Goal: Information Seeking & Learning: Learn about a topic

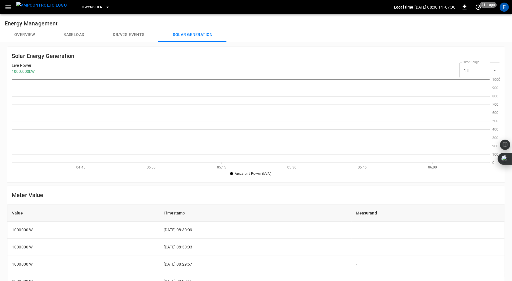
scroll to position [83, 478]
click at [33, 33] on button "Overview" at bounding box center [24, 35] width 49 height 14
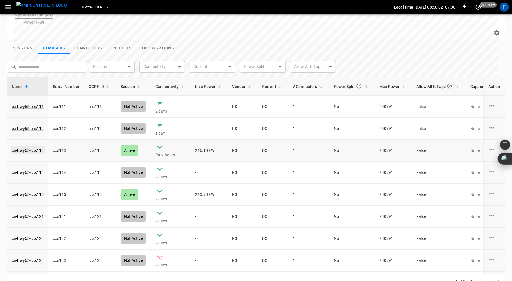
click at [35, 147] on link "ca-hwy65-ccs113" at bounding box center [28, 151] width 34 height 8
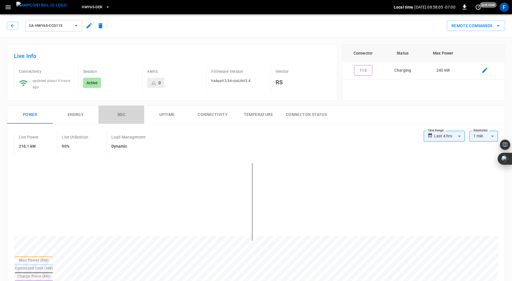
click at [122, 115] on button "SOC" at bounding box center [122, 115] width 46 height 18
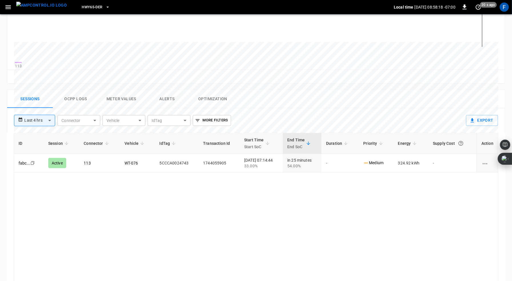
scroll to position [207, 0]
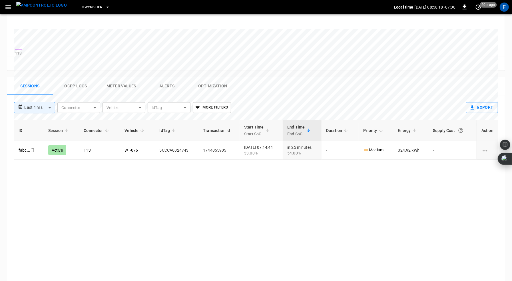
click at [78, 85] on button "Ocpp logs" at bounding box center [76, 86] width 46 height 18
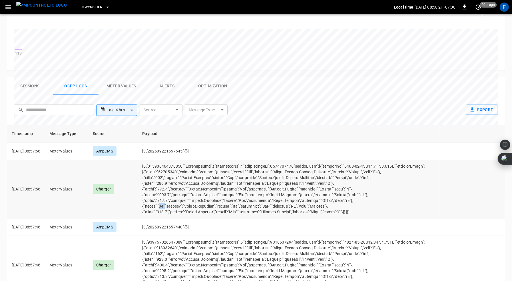
drag, startPoint x: 167, startPoint y: 209, endPoint x: 174, endPoint y: 209, distance: 6.9
click at [174, 209] on td "opcc-messages-table" at bounding box center [289, 189] width 302 height 59
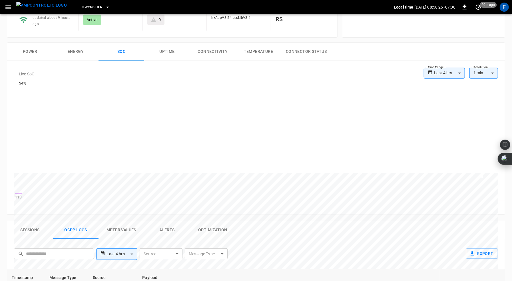
scroll to position [147, 0]
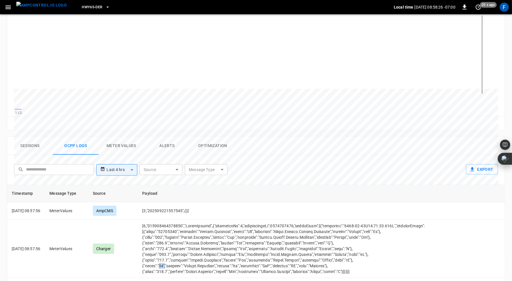
click at [28, 150] on button "Sessions" at bounding box center [30, 146] width 46 height 18
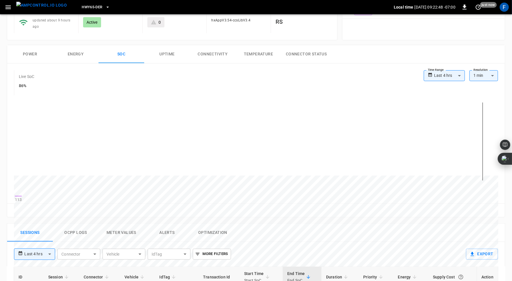
scroll to position [0, 0]
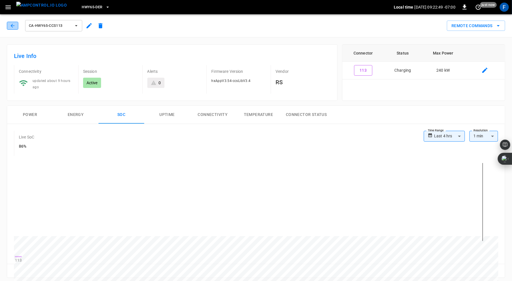
click at [13, 25] on icon "button" at bounding box center [13, 26] width 6 height 6
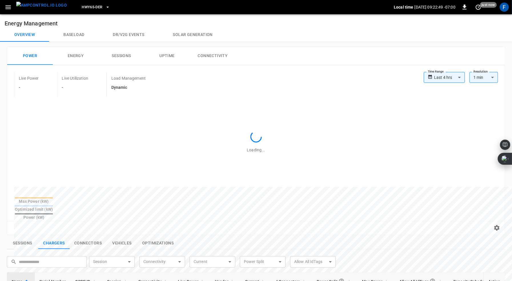
scroll to position [183, 0]
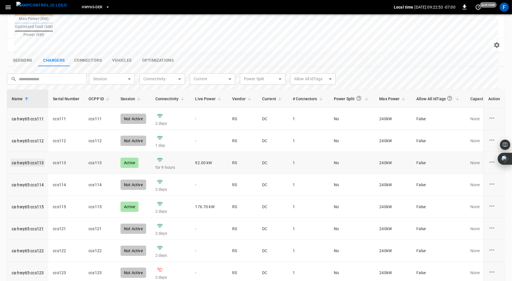
click at [23, 159] on link "ca-hwy65-ccs113" at bounding box center [28, 163] width 34 height 8
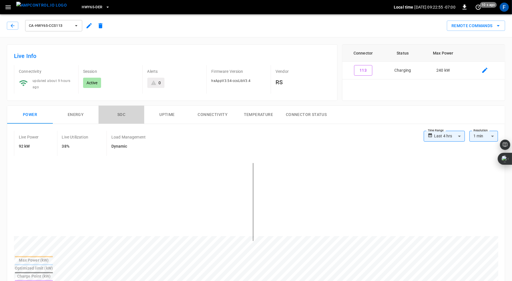
click at [119, 113] on button "SOC" at bounding box center [122, 115] width 46 height 18
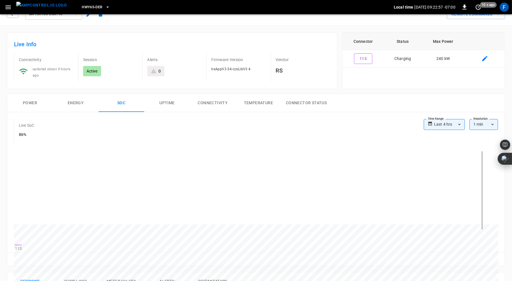
scroll to position [96, 0]
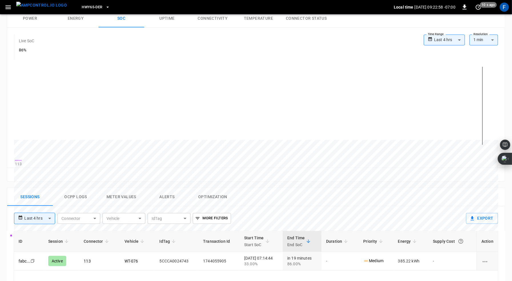
click at [74, 198] on button "Ocpp logs" at bounding box center [76, 197] width 46 height 18
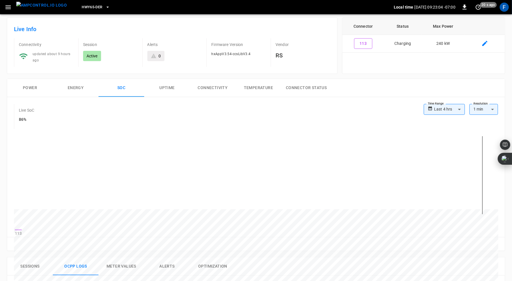
scroll to position [0, 0]
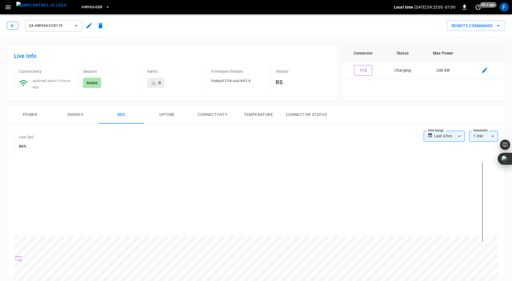
click at [8, 24] on button "button" at bounding box center [12, 26] width 11 height 8
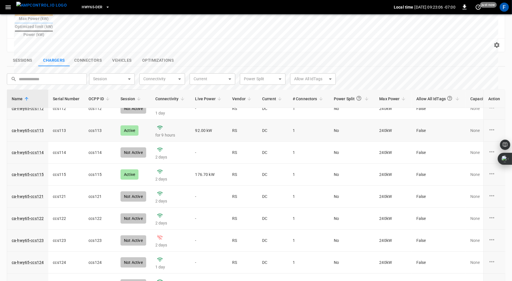
scroll to position [35, 0]
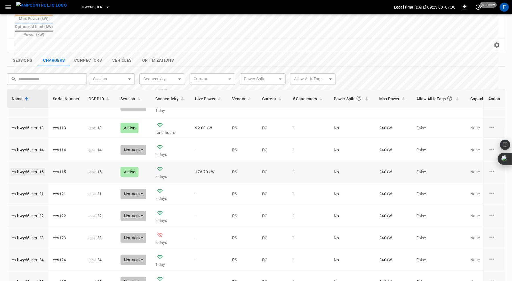
click at [32, 168] on link "ca-hwy65-ccs115" at bounding box center [28, 172] width 34 height 8
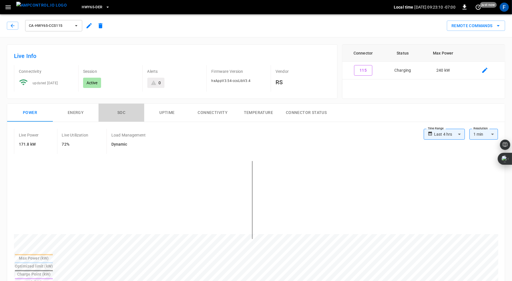
click at [121, 109] on button "SOC" at bounding box center [122, 113] width 46 height 18
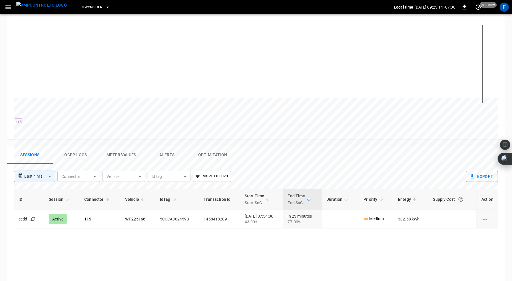
scroll to position [138, 0]
click at [69, 158] on button "Ocpp logs" at bounding box center [76, 154] width 46 height 18
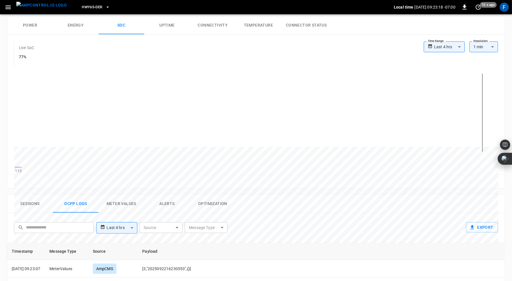
scroll to position [0, 0]
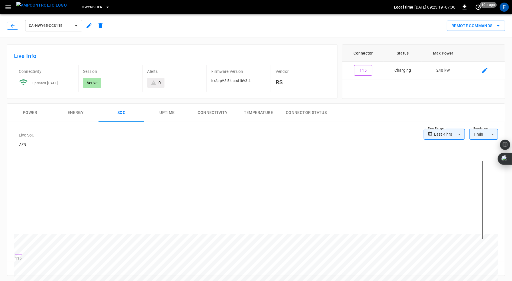
click at [9, 25] on button "button" at bounding box center [12, 26] width 11 height 8
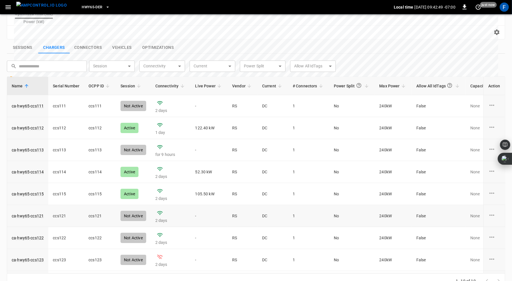
scroll to position [41, 0]
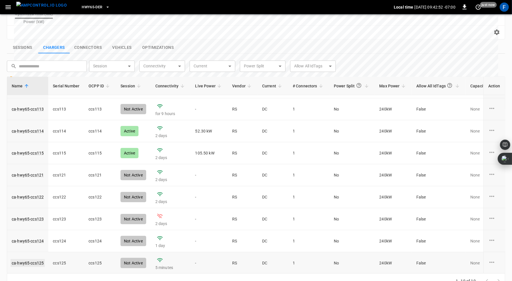
click at [27, 259] on link "ca-hwy65-ccs125" at bounding box center [28, 263] width 34 height 8
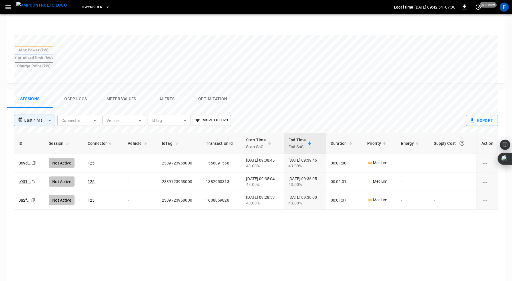
scroll to position [197, 0]
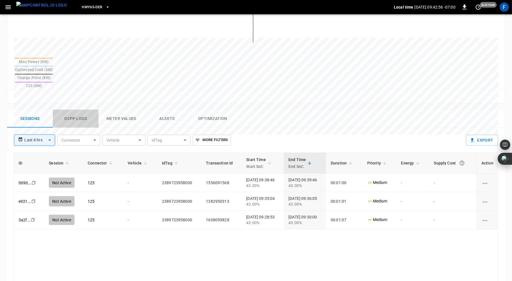
click at [74, 110] on button "Ocpp logs" at bounding box center [76, 119] width 46 height 18
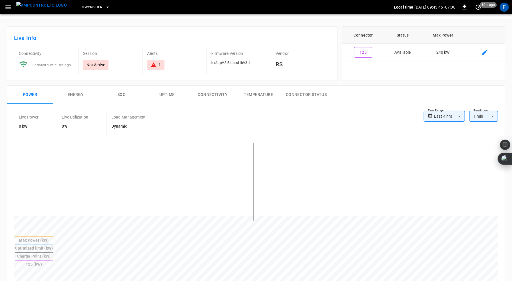
scroll to position [0, 0]
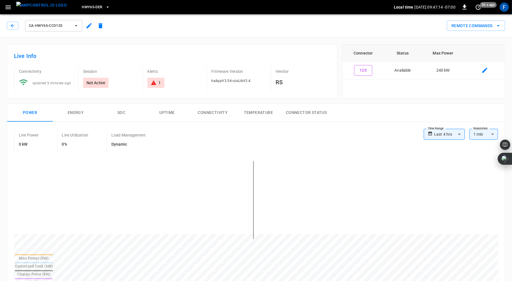
click at [160, 83] on div "1" at bounding box center [160, 83] width 2 height 6
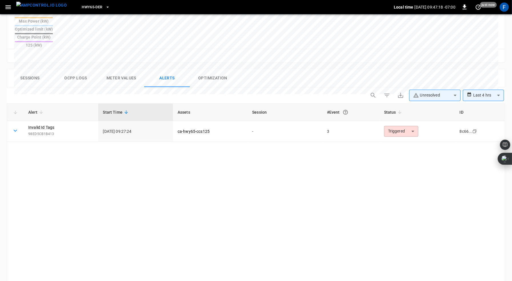
scroll to position [198, 0]
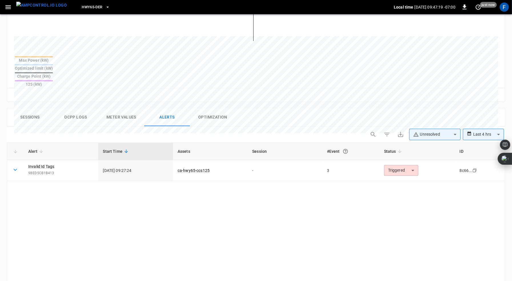
click at [83, 108] on button "Ocpp logs" at bounding box center [76, 117] width 46 height 18
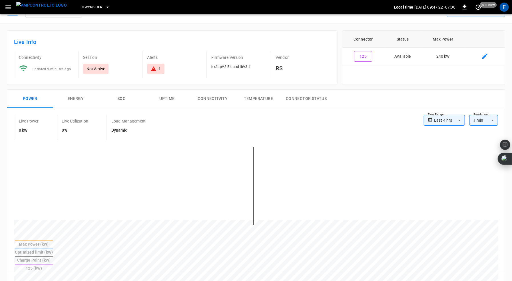
scroll to position [0, 0]
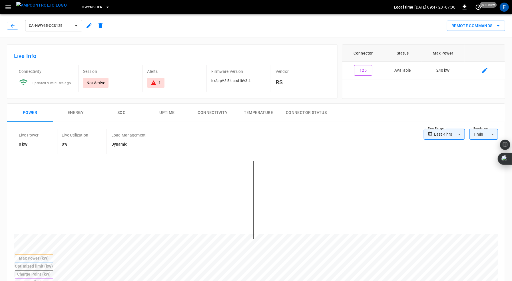
click at [14, 21] on div "ca-hwy65-ccs125" at bounding box center [56, 26] width 99 height 14
click at [14, 27] on icon "button" at bounding box center [13, 26] width 6 height 6
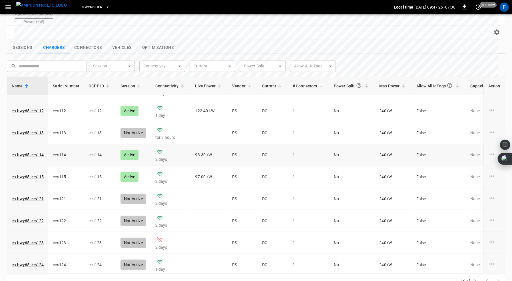
scroll to position [41, 0]
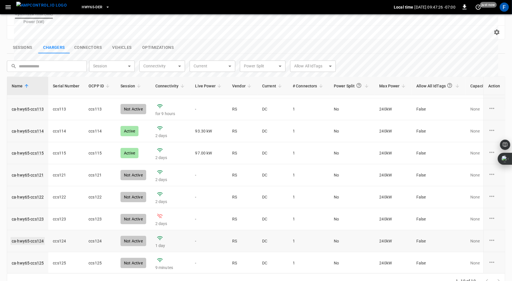
click at [39, 237] on link "ca-hwy65-ccs124" at bounding box center [28, 241] width 34 height 8
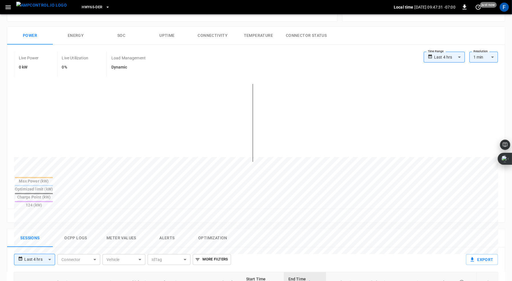
scroll to position [267, 0]
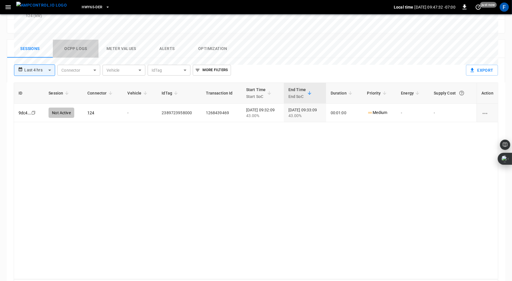
click at [80, 40] on button "Ocpp logs" at bounding box center [76, 49] width 46 height 18
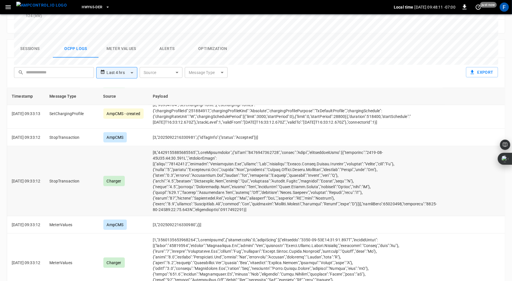
scroll to position [422, 0]
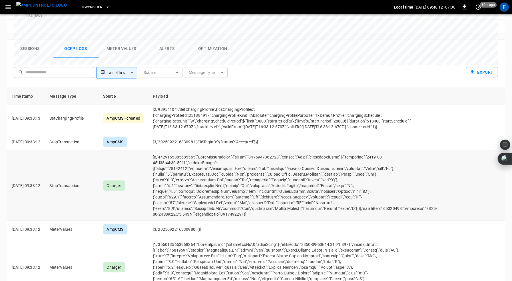
click at [208, 172] on td "opcc-messages-table" at bounding box center [296, 186] width 297 height 70
drag, startPoint x: 200, startPoint y: 132, endPoint x: 269, endPoint y: 134, distance: 68.9
click at [269, 151] on td "opcc-messages-table" at bounding box center [296, 186] width 297 height 70
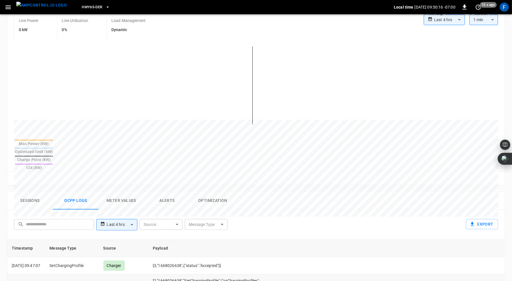
scroll to position [0, 0]
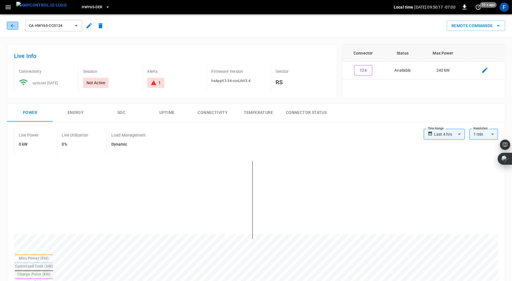
click at [11, 28] on icon "button" at bounding box center [13, 26] width 6 height 6
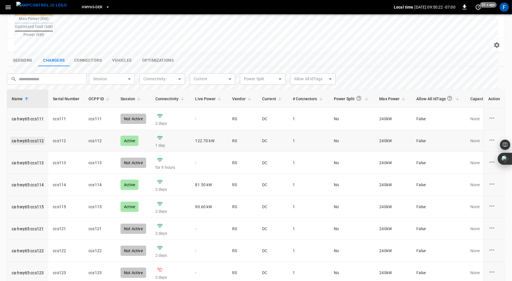
click at [28, 137] on link "ca-hwy65-ccs112" at bounding box center [28, 141] width 34 height 8
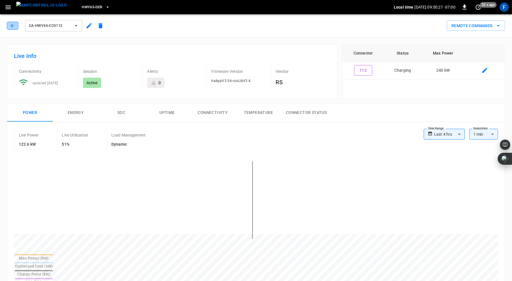
click at [9, 22] on button "button" at bounding box center [12, 26] width 11 height 8
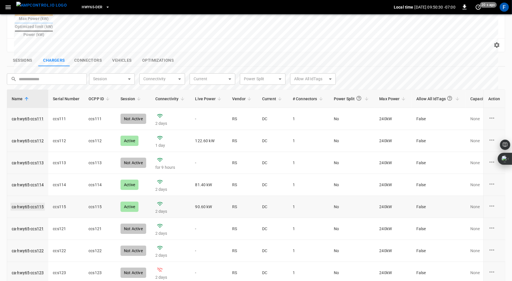
click at [30, 203] on link "ca-hwy65-ccs115" at bounding box center [28, 207] width 34 height 8
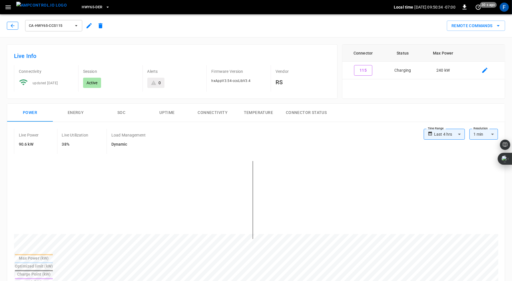
click at [10, 23] on icon "button" at bounding box center [13, 26] width 6 height 6
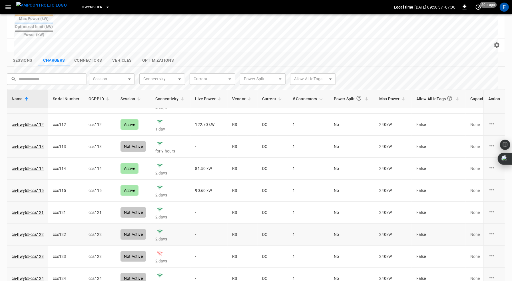
scroll to position [41, 0]
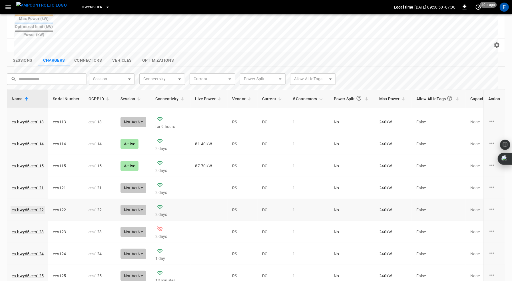
click at [33, 206] on link "ca-hwy65-ccs122" at bounding box center [28, 210] width 34 height 8
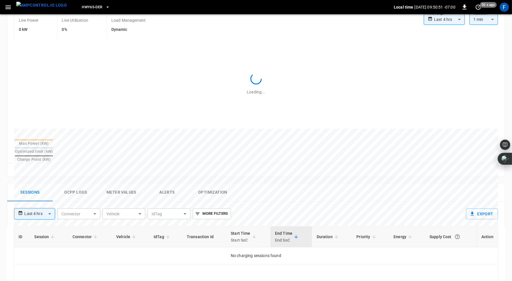
scroll to position [184, 0]
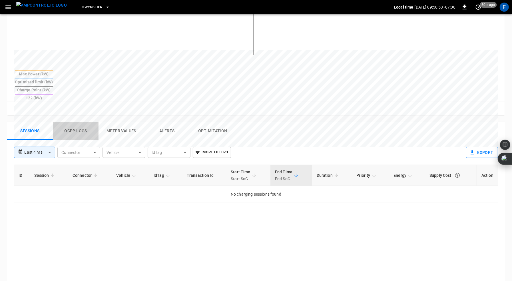
click at [75, 122] on button "Ocpp logs" at bounding box center [76, 131] width 46 height 18
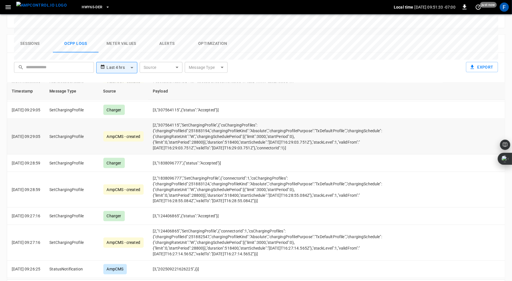
scroll to position [0, 0]
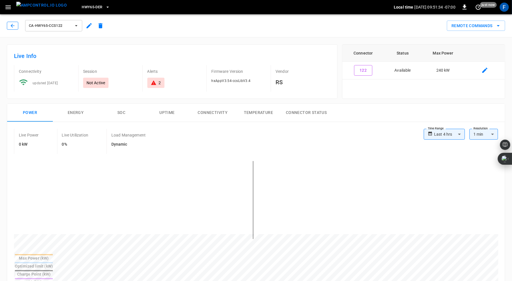
click at [12, 27] on icon "button" at bounding box center [13, 26] width 6 height 6
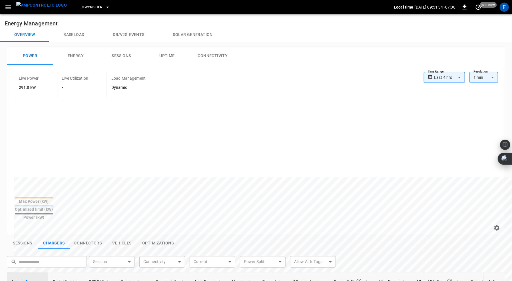
scroll to position [183, 0]
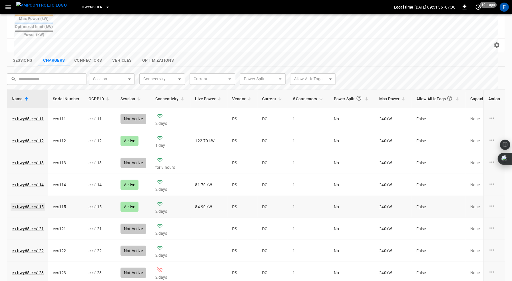
click at [32, 203] on link "ca-hwy65-ccs115" at bounding box center [28, 207] width 34 height 8
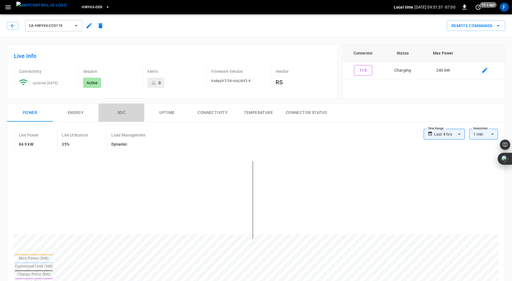
click at [121, 113] on button "SOC" at bounding box center [122, 113] width 46 height 18
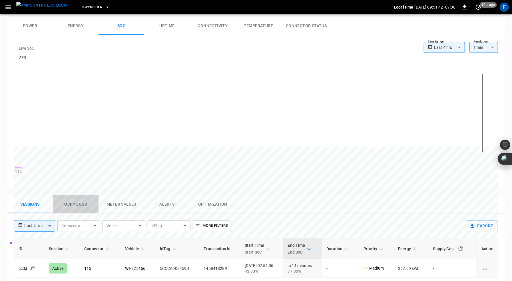
click at [78, 206] on button "Ocpp logs" at bounding box center [76, 204] width 46 height 18
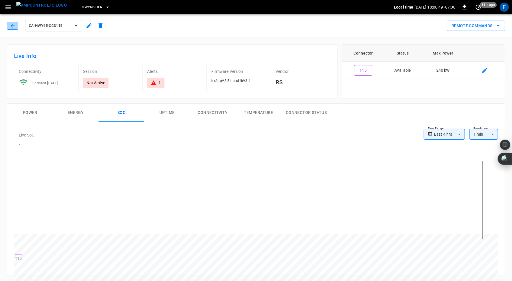
click at [11, 22] on button "button" at bounding box center [12, 26] width 11 height 8
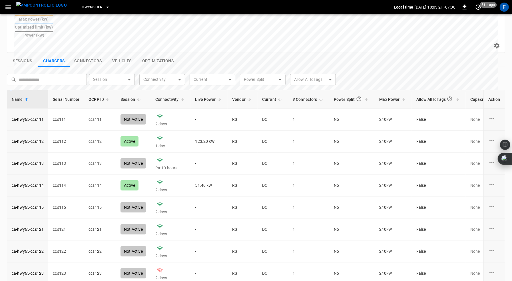
scroll to position [196, 0]
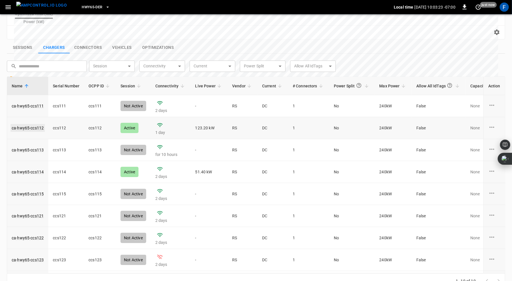
click at [33, 124] on link "ca-hwy65-ccs112" at bounding box center [28, 128] width 34 height 8
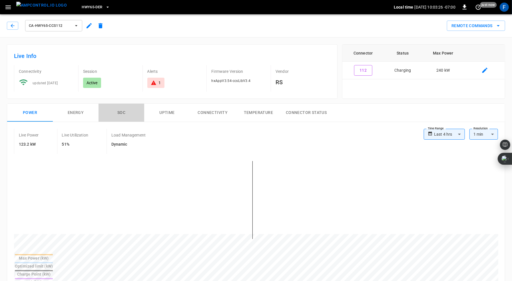
click at [120, 113] on button "SOC" at bounding box center [122, 113] width 46 height 18
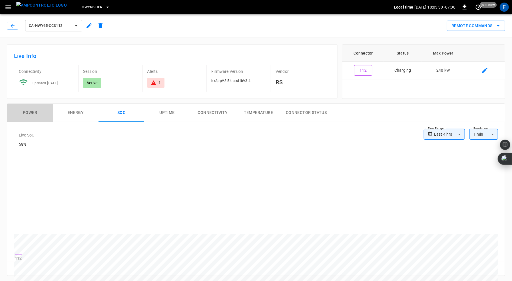
click at [30, 111] on button "Power" at bounding box center [30, 113] width 46 height 18
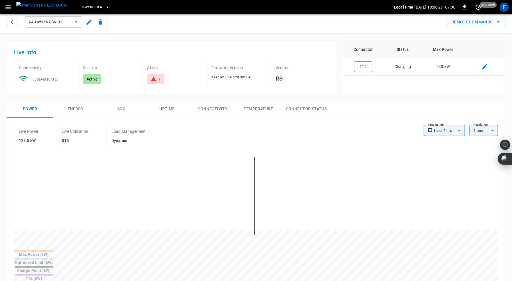
scroll to position [6, 0]
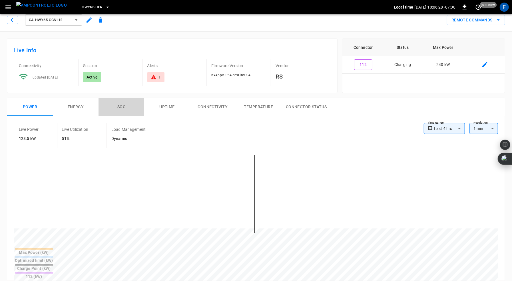
click at [122, 105] on button "SOC" at bounding box center [122, 107] width 46 height 18
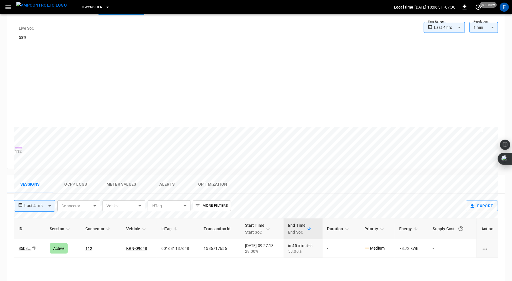
scroll to position [0, 0]
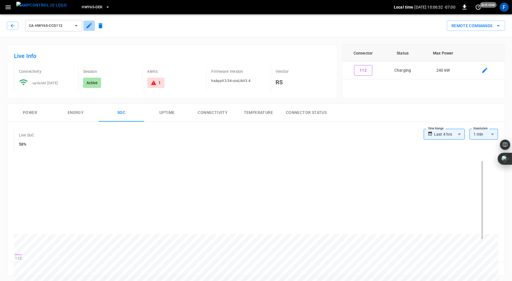
click at [90, 25] on icon "button" at bounding box center [89, 25] width 5 height 5
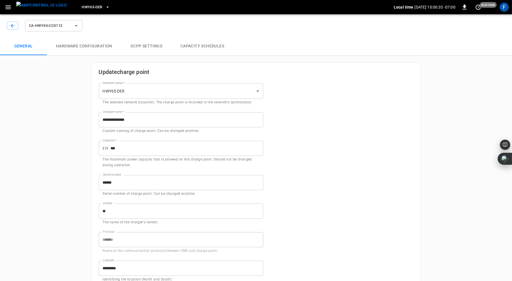
type input "**********"
click at [78, 46] on button "Hardware configuration" at bounding box center [84, 46] width 75 height 18
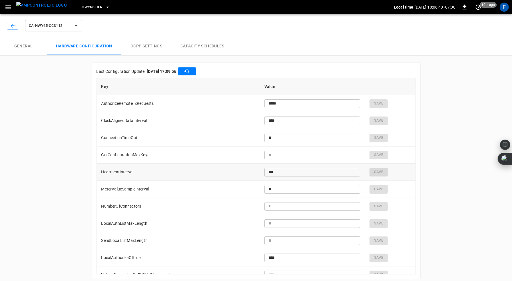
click at [281, 172] on input "***" at bounding box center [313, 172] width 96 height 11
click at [11, 27] on icon "button" at bounding box center [13, 26] width 6 height 6
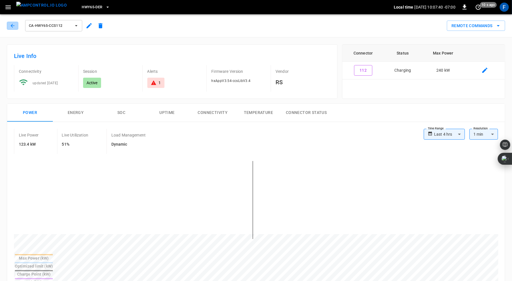
click at [11, 27] on icon "button" at bounding box center [13, 26] width 6 height 6
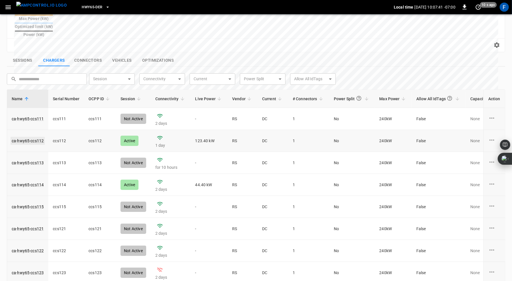
click at [31, 137] on link "ca-hwy65-ccs112" at bounding box center [28, 141] width 34 height 8
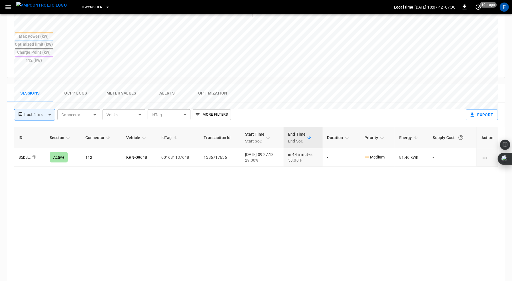
scroll to position [222, 0]
click at [77, 84] on button "Ocpp logs" at bounding box center [76, 93] width 46 height 18
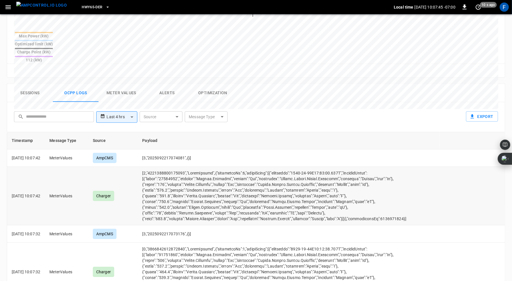
scroll to position [218, 0]
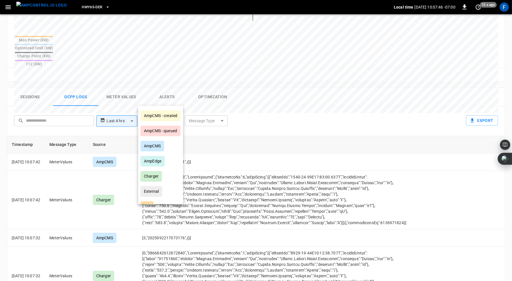
click at [170, 99] on body "**********" at bounding box center [256, 68] width 512 height 573
click at [153, 176] on div "Charger" at bounding box center [151, 176] width 21 height 11
type input "*******"
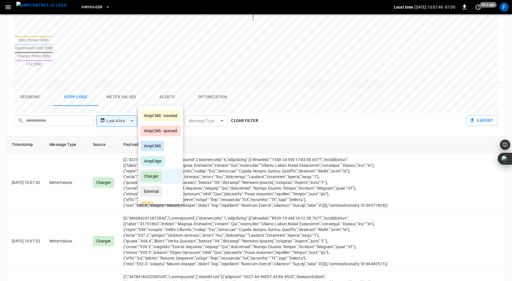
click at [303, 96] on div at bounding box center [256, 140] width 512 height 281
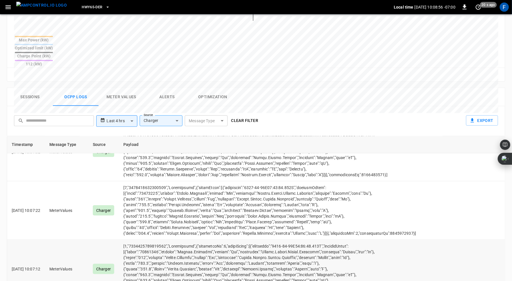
scroll to position [628, 0]
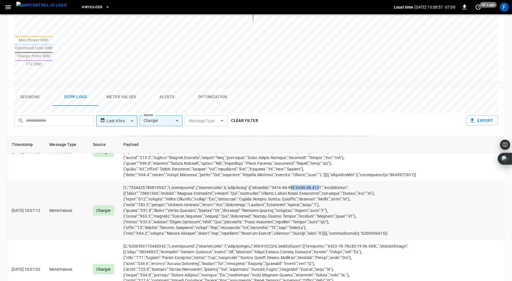
drag, startPoint x: 300, startPoint y: 165, endPoint x: 328, endPoint y: 165, distance: 28.0
click at [328, 181] on td "opcc-messages-table" at bounding box center [270, 210] width 302 height 59
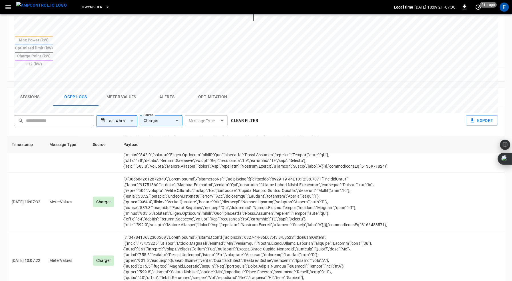
scroll to position [823, 0]
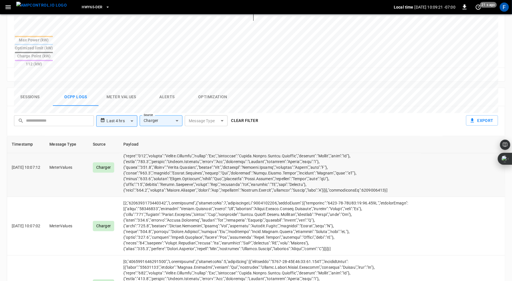
click at [254, 171] on td "opcc-messages-table" at bounding box center [270, 168] width 302 height 59
drag, startPoint x: 185, startPoint y: 180, endPoint x: 251, endPoint y: 181, distance: 65.7
click at [251, 197] on td "opcc-messages-table" at bounding box center [270, 226] width 302 height 59
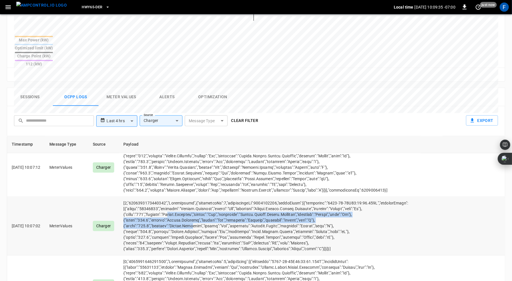
drag, startPoint x: 179, startPoint y: 193, endPoint x: 201, endPoint y: 205, distance: 24.9
click at [201, 205] on td "opcc-messages-table" at bounding box center [270, 226] width 302 height 59
click at [198, 198] on td "opcc-messages-table" at bounding box center [270, 226] width 302 height 59
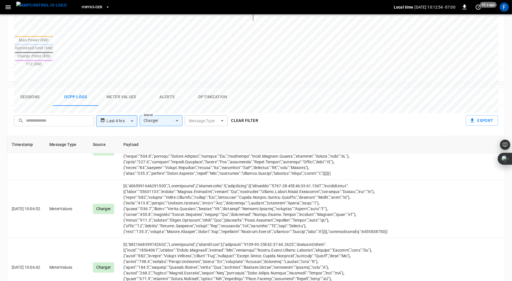
scroll to position [2262, 0]
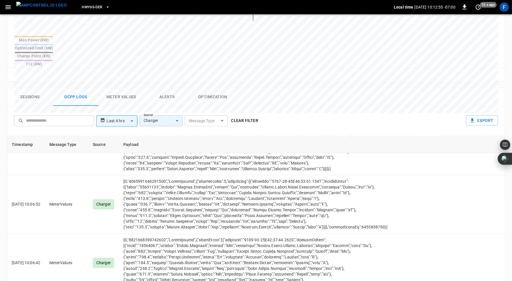
click at [175, 100] on body "**********" at bounding box center [256, 68] width 512 height 573
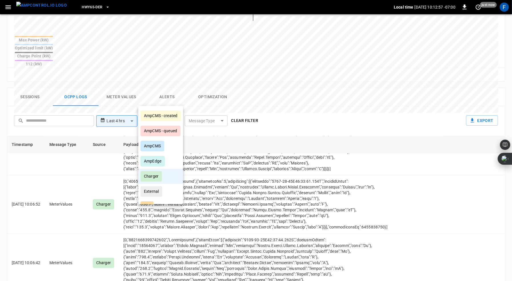
scroll to position [27, 0]
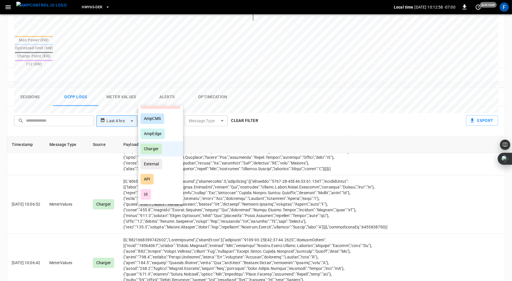
click at [250, 99] on div at bounding box center [256, 140] width 512 height 281
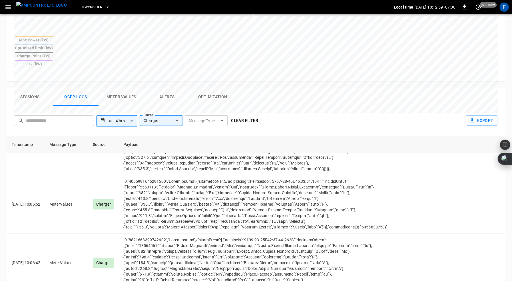
click at [241, 115] on button "Clear filter" at bounding box center [245, 120] width 32 height 11
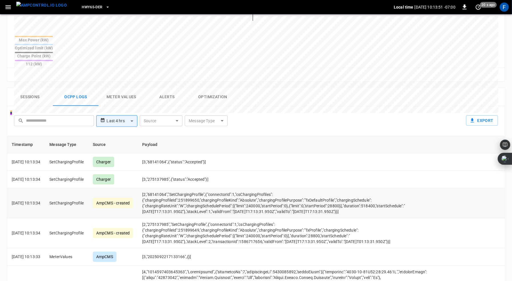
scroll to position [0, 0]
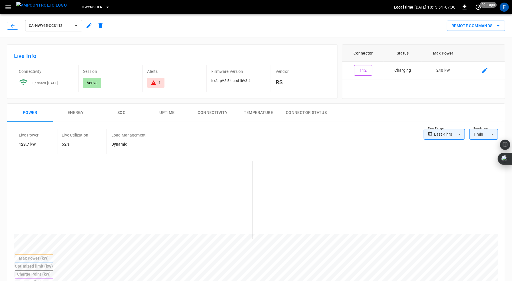
click at [13, 24] on icon "button" at bounding box center [13, 26] width 4 height 4
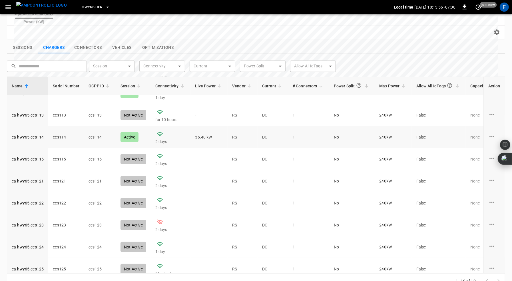
scroll to position [41, 0]
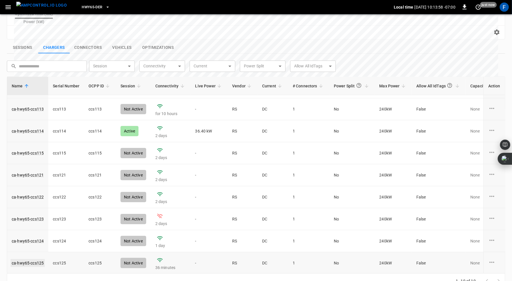
click at [28, 259] on link "ca-hwy65-ccs125" at bounding box center [28, 263] width 34 height 8
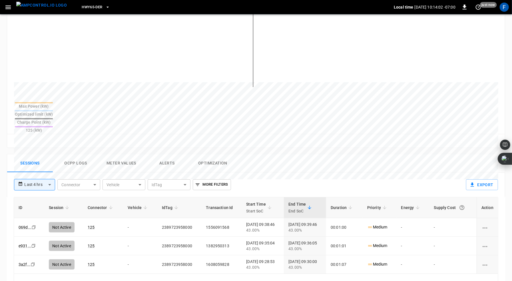
scroll to position [154, 0]
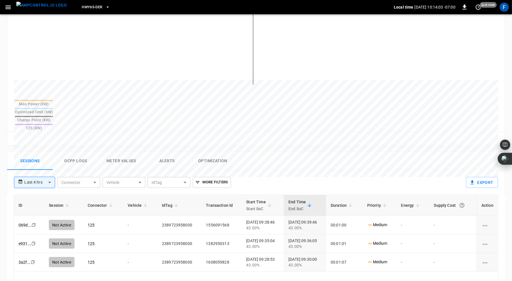
click at [83, 152] on button "Ocpp logs" at bounding box center [76, 161] width 46 height 18
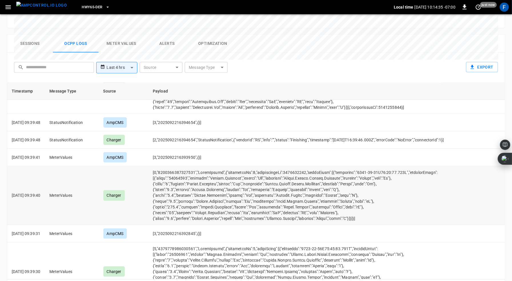
scroll to position [1897, 0]
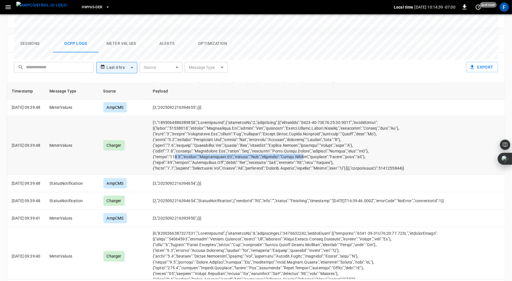
drag, startPoint x: 181, startPoint y: 135, endPoint x: 313, endPoint y: 136, distance: 131.4
click at [313, 136] on td "opcc-messages-table" at bounding box center [333, 145] width 371 height 59
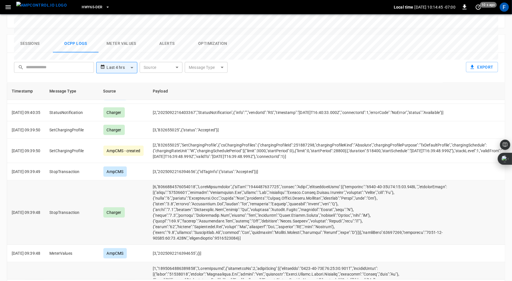
scroll to position [1688, 0]
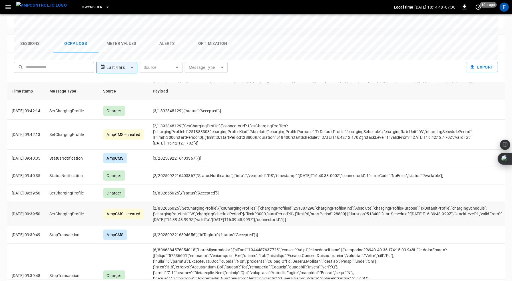
click at [281, 202] on td "[2,"832655025","SetChargingProfile",{"csChargingProfiles":{"chargingProfileId":…" at bounding box center [333, 214] width 371 height 24
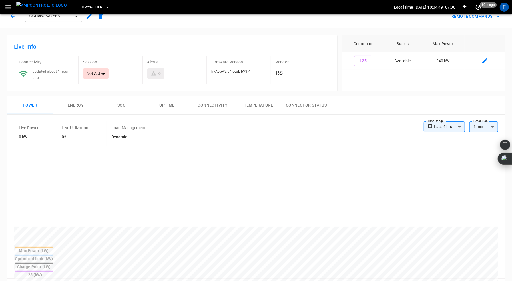
scroll to position [0, 0]
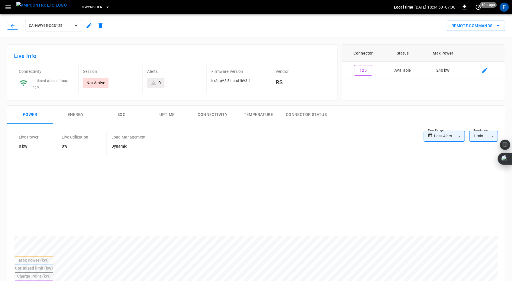
click at [12, 23] on icon "button" at bounding box center [13, 26] width 6 height 6
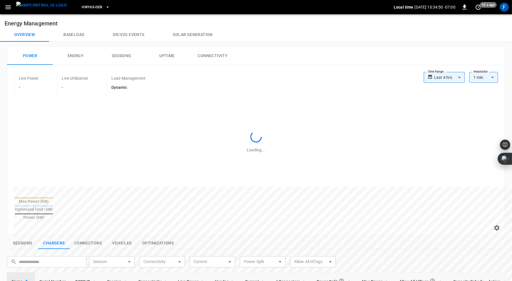
scroll to position [183, 0]
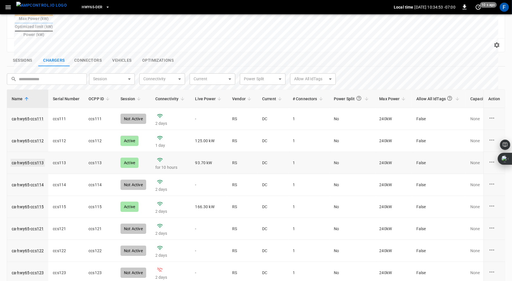
click at [24, 159] on link "ca-hwy65-ccs113" at bounding box center [28, 163] width 34 height 8
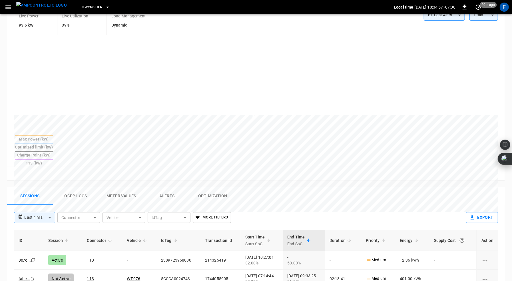
scroll to position [45, 0]
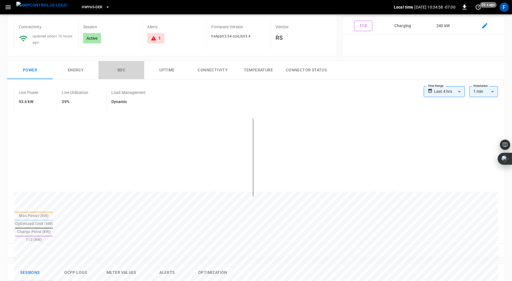
click at [121, 66] on button "SOC" at bounding box center [122, 70] width 46 height 18
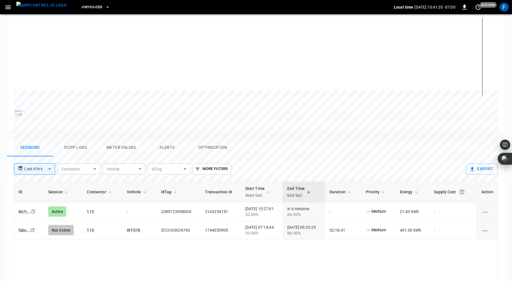
scroll to position [0, 0]
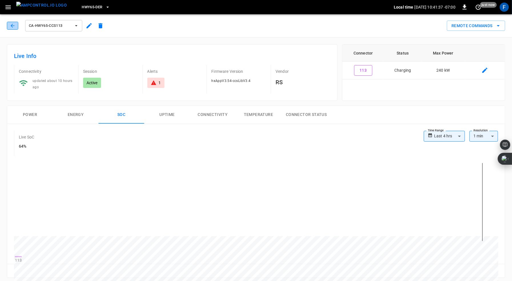
click at [10, 25] on icon "button" at bounding box center [13, 26] width 6 height 6
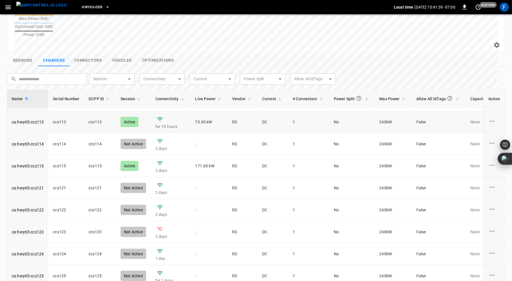
scroll to position [196, 0]
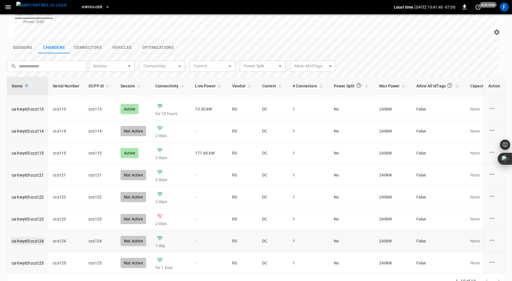
click at [25, 237] on link "ca-hwy65-ccs124" at bounding box center [28, 241] width 34 height 8
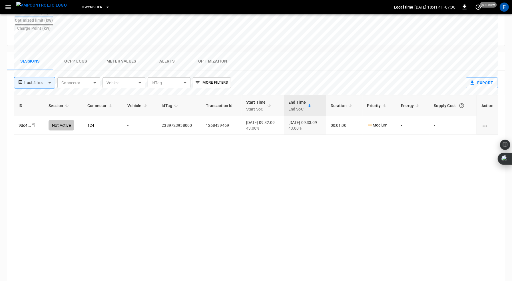
scroll to position [267, 0]
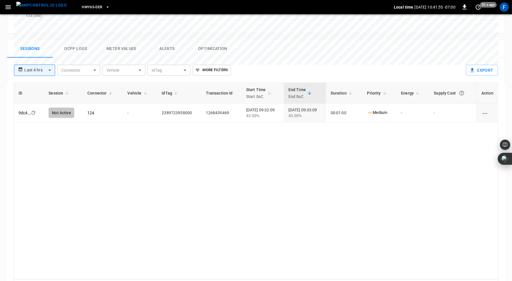
click at [79, 40] on button "Ocpp logs" at bounding box center [76, 49] width 46 height 18
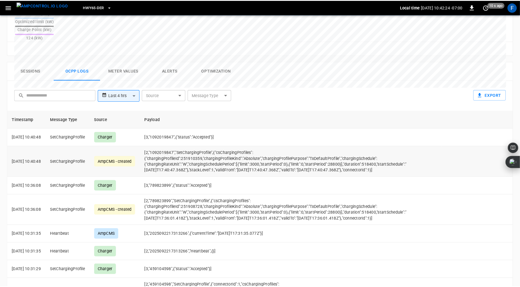
scroll to position [200, 0]
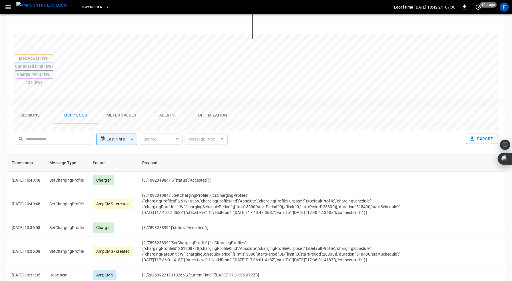
click at [25, 106] on button "Sessions" at bounding box center [30, 115] width 46 height 18
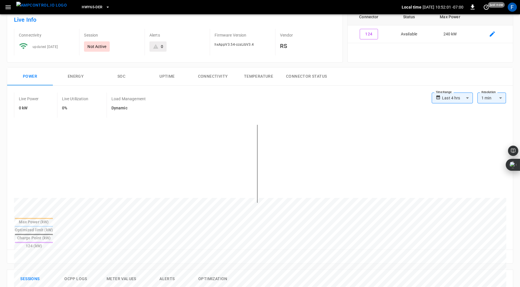
scroll to position [0, 0]
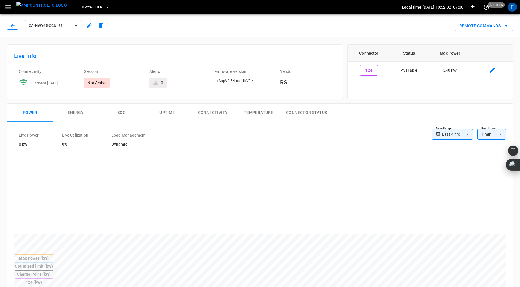
click at [12, 26] on icon "button" at bounding box center [13, 26] width 4 height 4
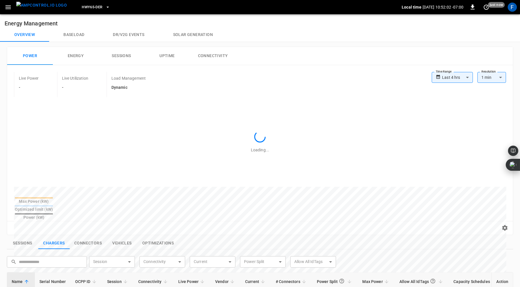
scroll to position [181, 0]
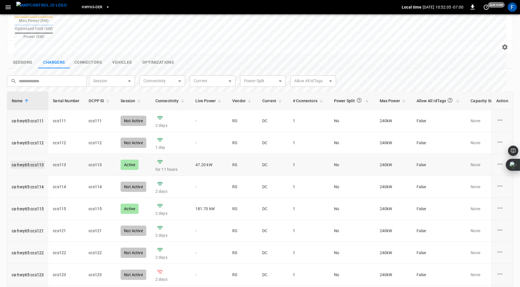
click at [32, 161] on link "ca-hwy65-ccs113" at bounding box center [28, 165] width 34 height 8
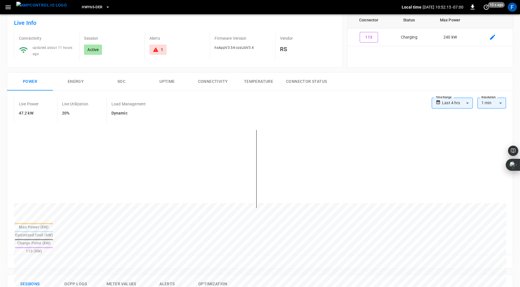
scroll to position [32, 0]
click at [123, 81] on button "SOC" at bounding box center [122, 83] width 46 height 18
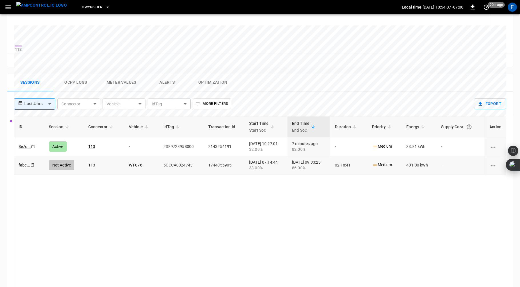
scroll to position [180, 0]
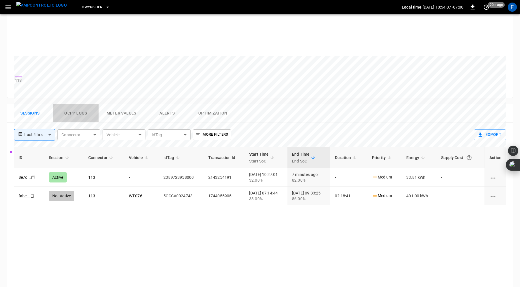
click at [77, 115] on button "Ocpp logs" at bounding box center [76, 113] width 46 height 18
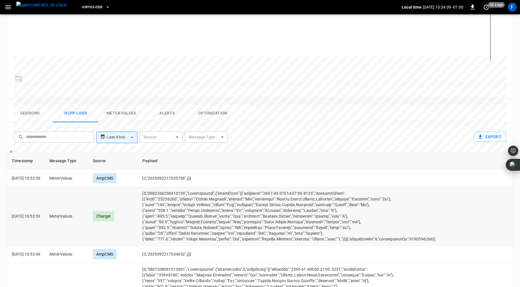
click at [170, 235] on td "opcc-messages-table" at bounding box center [289, 216] width 302 height 59
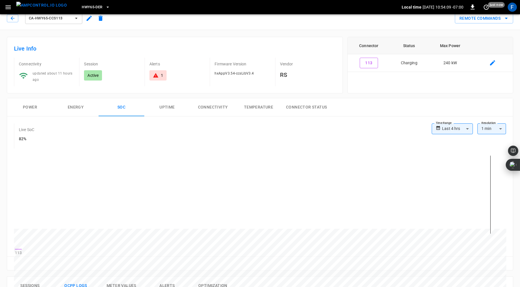
scroll to position [0, 0]
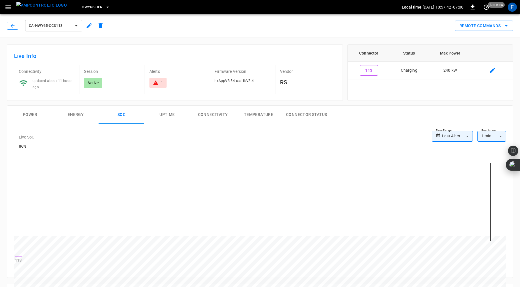
click at [9, 26] on button "button" at bounding box center [12, 26] width 11 height 8
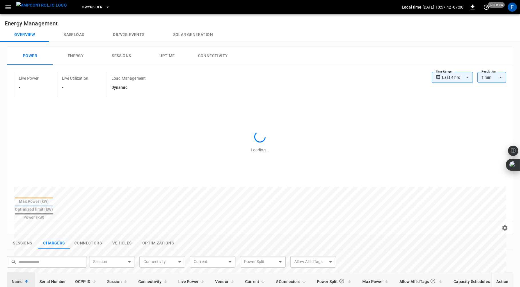
scroll to position [181, 0]
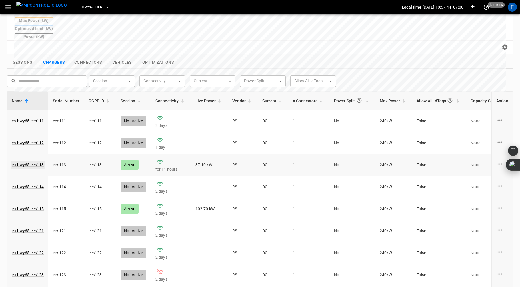
click at [29, 161] on link "ca-hwy65-ccs113" at bounding box center [28, 165] width 34 height 8
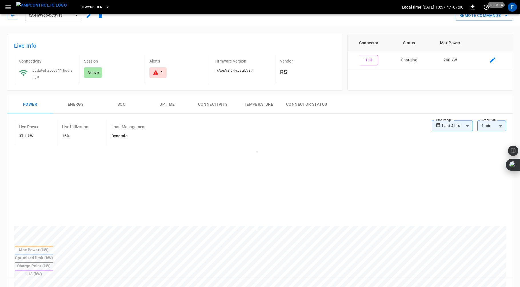
scroll to position [11, 0]
click at [120, 101] on button "SOC" at bounding box center [122, 104] width 46 height 18
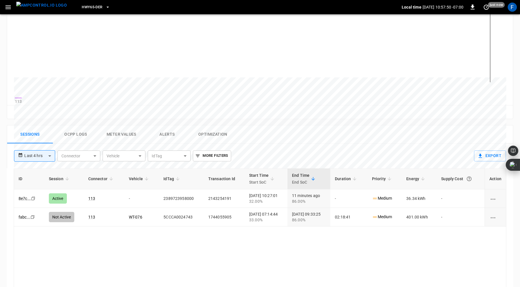
scroll to position [227, 0]
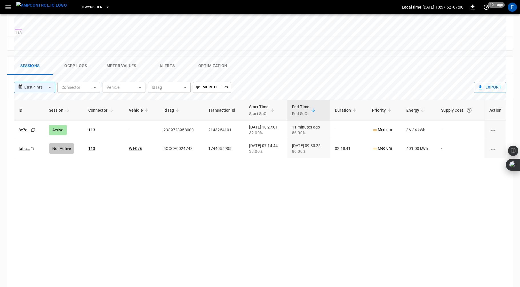
click at [70, 61] on button "Ocpp logs" at bounding box center [76, 66] width 46 height 18
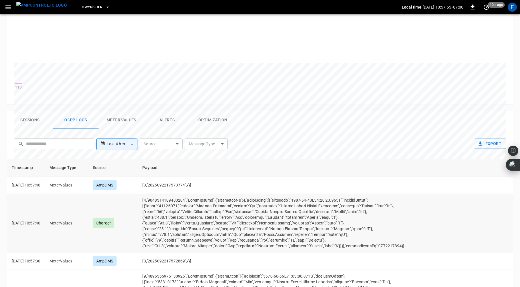
scroll to position [0, 0]
